Goal: Task Accomplishment & Management: Use online tool/utility

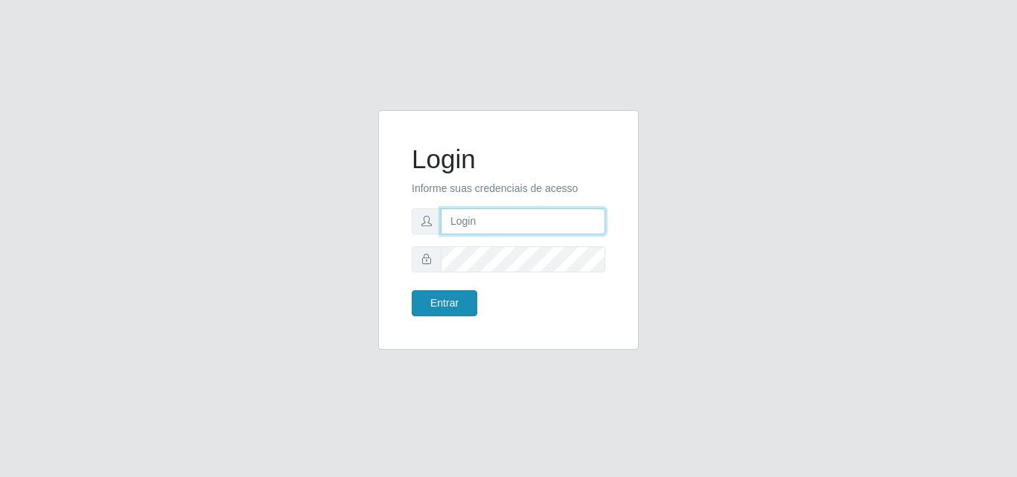
type input "[EMAIL_ADDRESS][DOMAIN_NAME]"
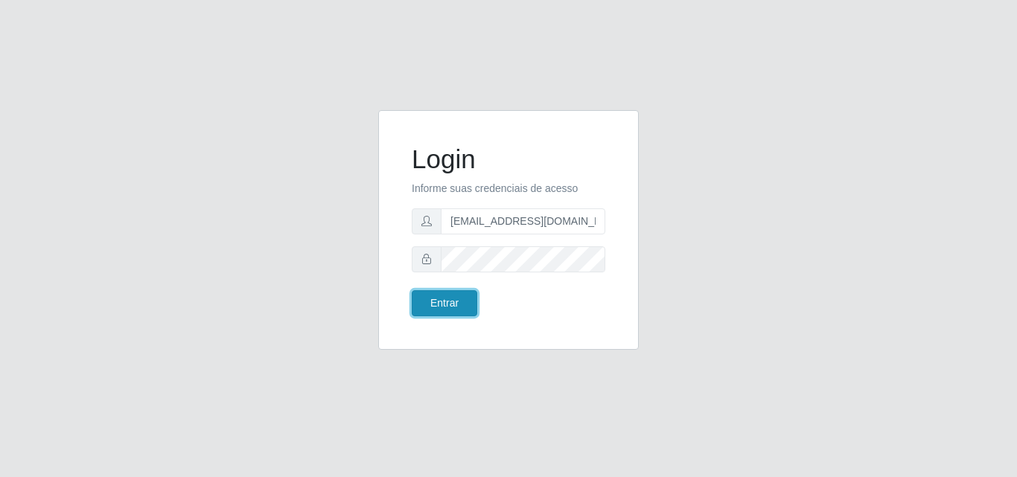
click at [450, 311] on button "Entrar" at bounding box center [445, 303] width 66 height 26
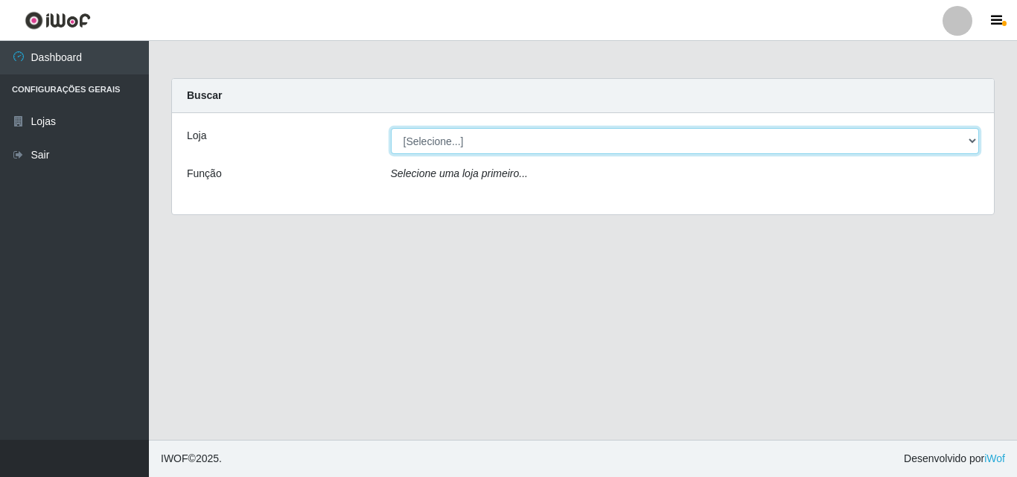
click at [973, 139] on select "[Selecione...] Rede Potiguar 1 - Macaíba" at bounding box center [685, 141] width 589 height 26
select select "100"
click at [391, 128] on select "[Selecione...] Rede Potiguar 1 - Macaíba" at bounding box center [685, 141] width 589 height 26
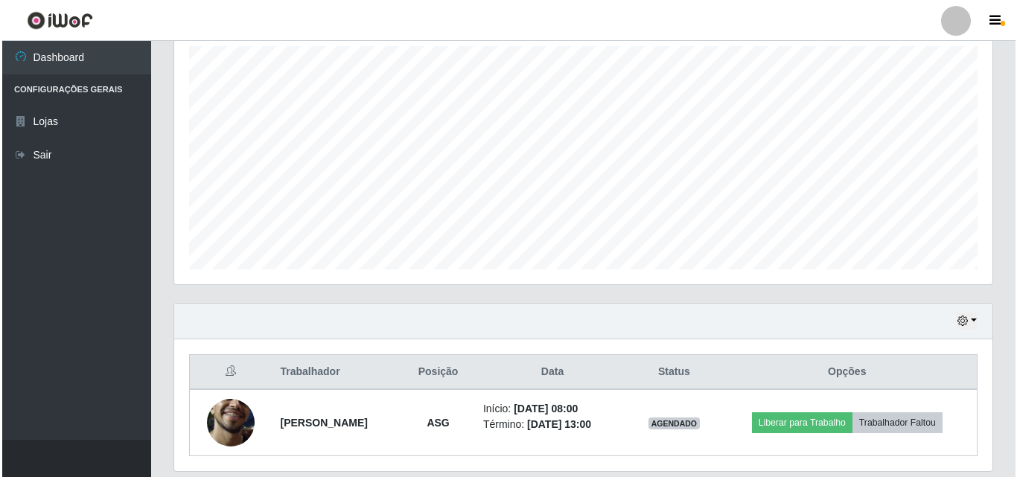
scroll to position [313, 0]
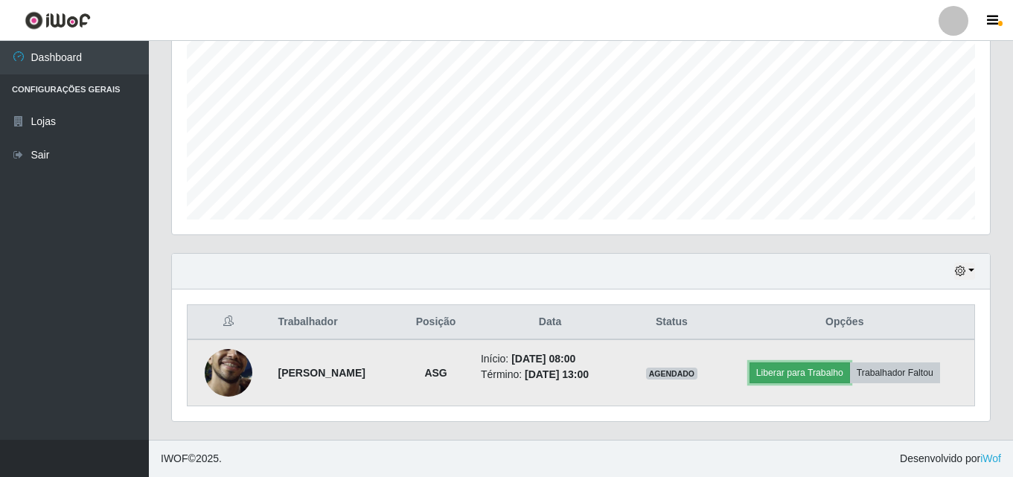
click at [809, 378] on button "Liberar para Trabalho" at bounding box center [800, 373] width 101 height 21
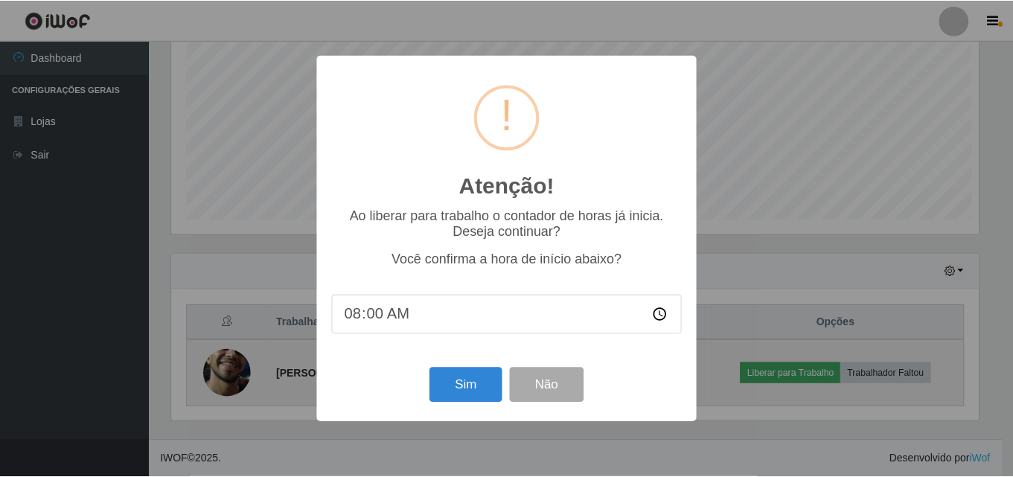
scroll to position [309, 811]
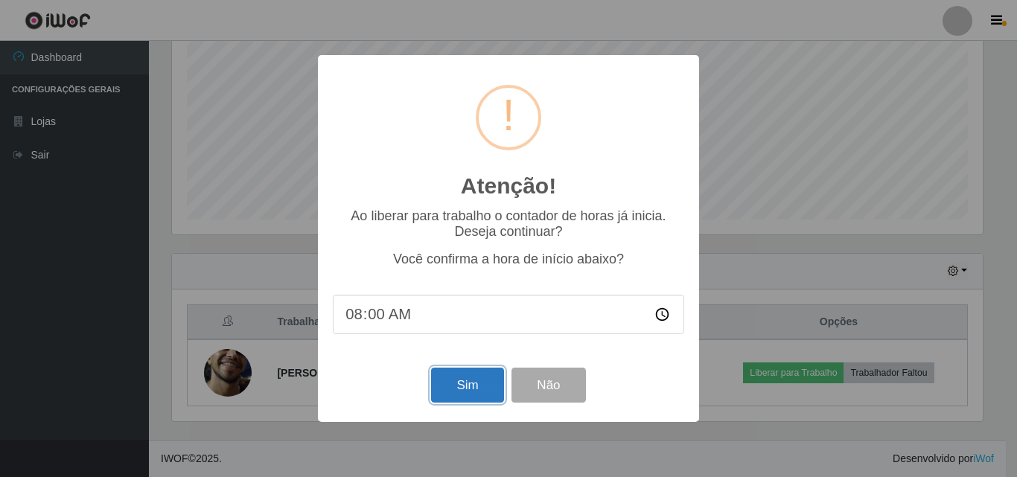
click at [473, 403] on button "Sim" at bounding box center [467, 385] width 72 height 35
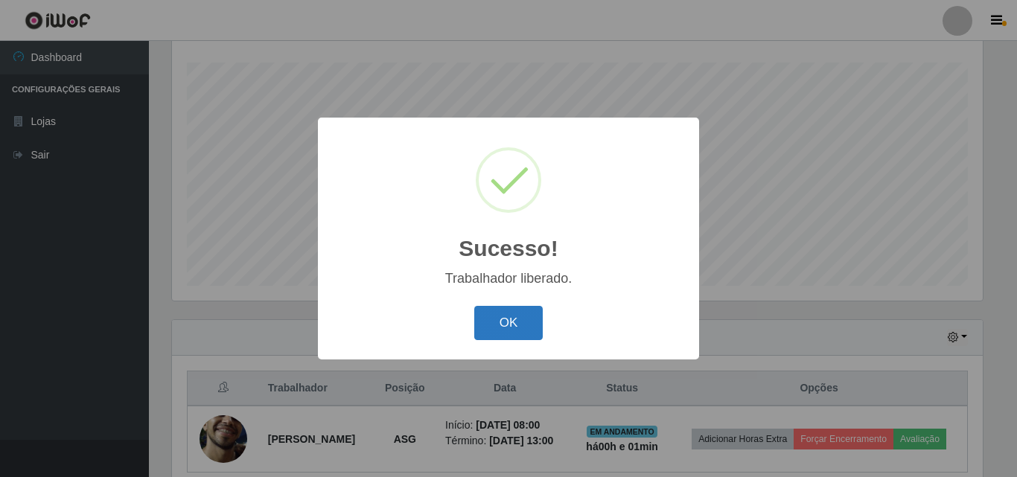
click at [510, 325] on button "OK" at bounding box center [508, 323] width 69 height 35
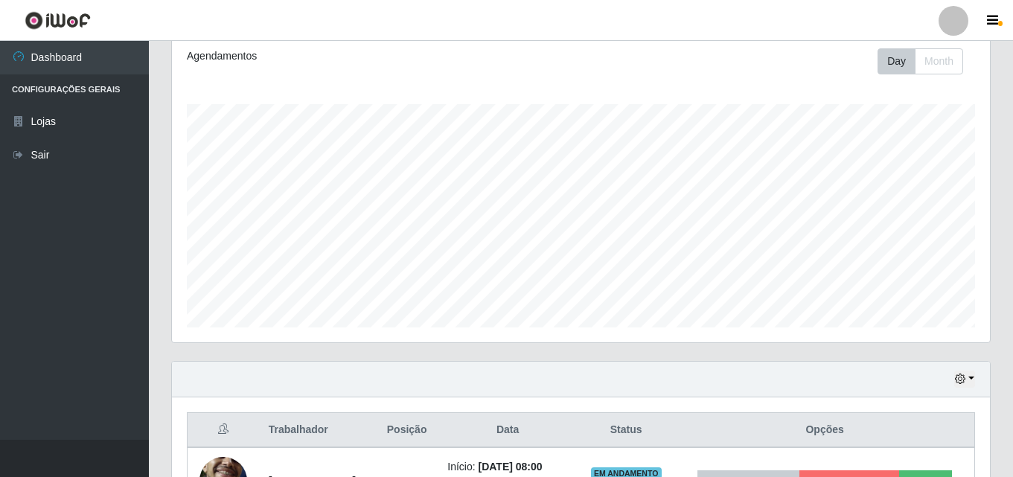
scroll to position [324, 0]
